Goal: Find contact information: Find contact information

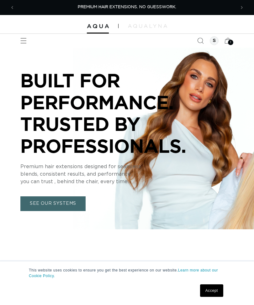
click at [22, 41] on icon "Menu" at bounding box center [23, 41] width 6 height 6
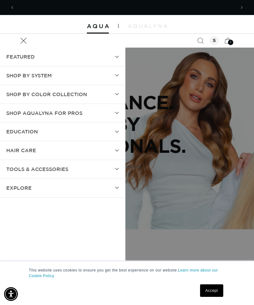
scroll to position [0, 221]
click at [213, 287] on link "Accept" at bounding box center [211, 291] width 23 height 13
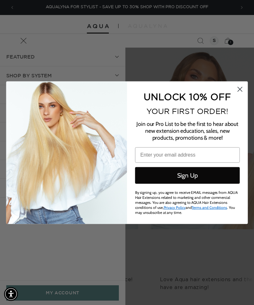
scroll to position [0, 0]
click at [238, 88] on circle "Close dialog" at bounding box center [240, 89] width 10 height 10
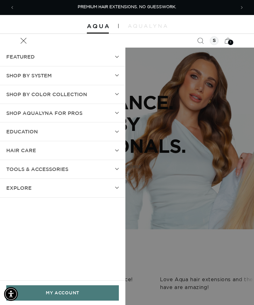
scroll to position [0, 221]
click at [25, 42] on icon "Menu" at bounding box center [24, 41] width 6 height 6
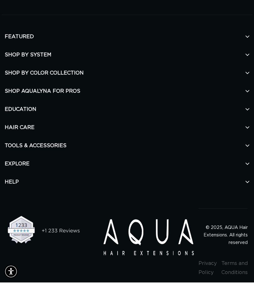
scroll to position [0, 0]
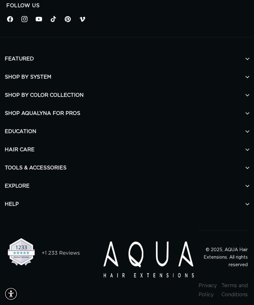
click at [243, 203] on h2 "HELP" at bounding box center [127, 205] width 244 height 18
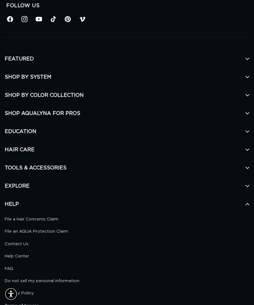
click at [243, 201] on h2 "HELP" at bounding box center [127, 204] width 244 height 18
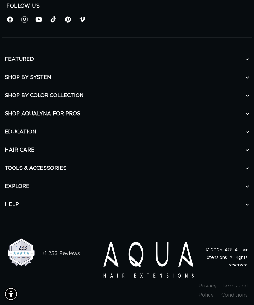
scroll to position [0, 221]
click at [244, 199] on h2 "HELP" at bounding box center [127, 205] width 244 height 18
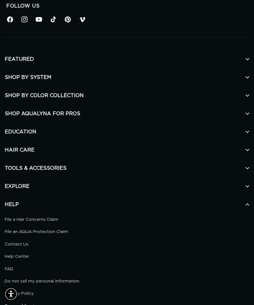
scroll to position [0, 441]
click at [31, 241] on link "Contact Us" at bounding box center [125, 244] width 240 height 7
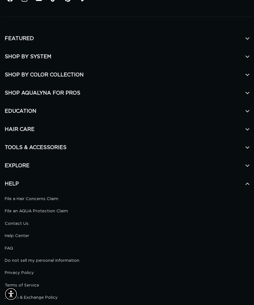
scroll to position [0, 0]
click at [47, 196] on link "File a Hair Concerns Claim" at bounding box center [125, 199] width 240 height 7
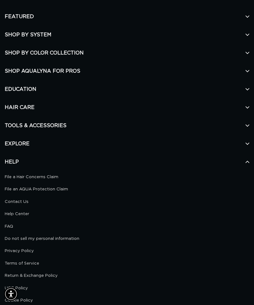
click at [14, 201] on link "Contact Us" at bounding box center [125, 201] width 240 height 7
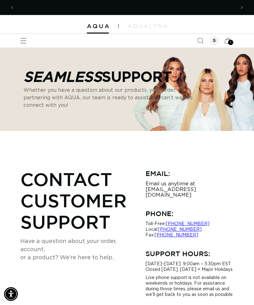
scroll to position [0, 441]
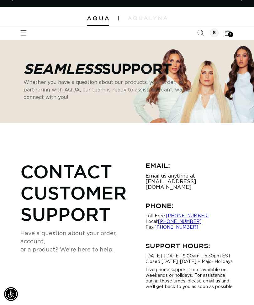
scroll to position [0, 441]
